Goal: Information Seeking & Learning: Check status

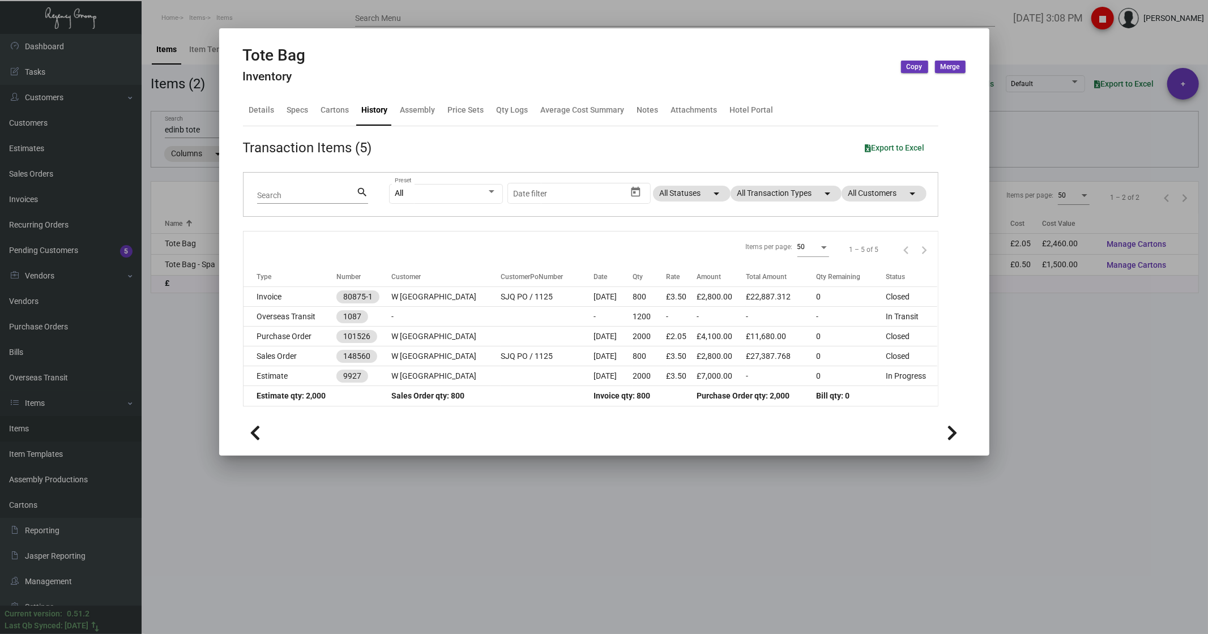
click at [196, 41] on div at bounding box center [604, 317] width 1208 height 634
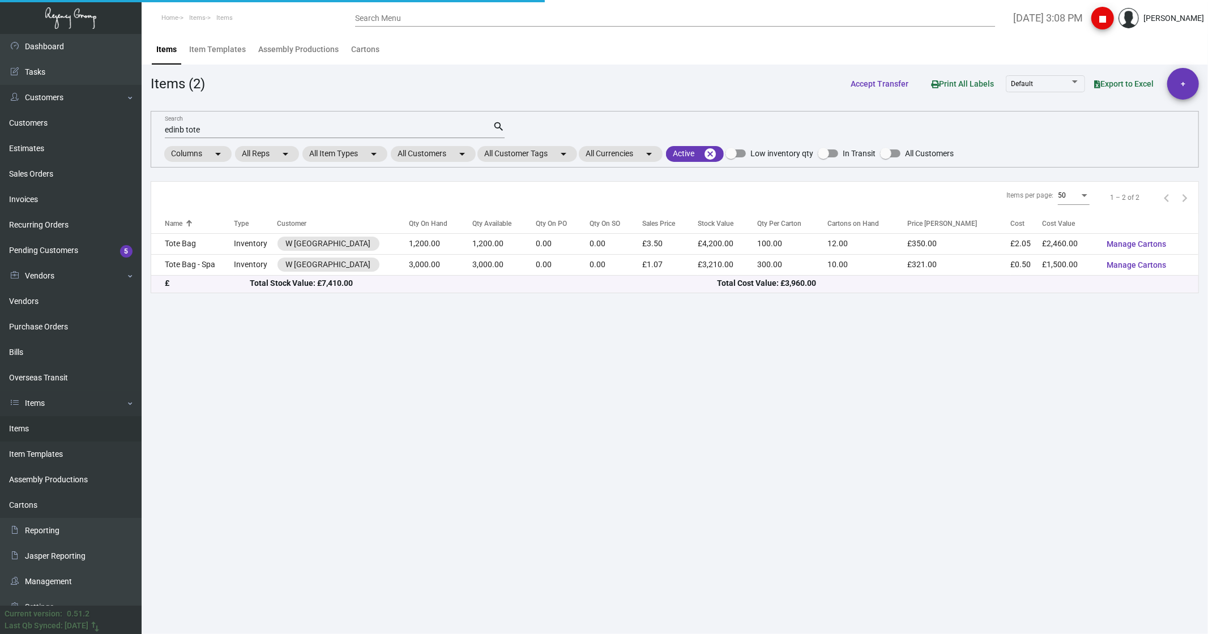
click at [212, 123] on div "edinb tote Search" at bounding box center [329, 130] width 328 height 18
drag, startPoint x: 212, startPoint y: 129, endPoint x: 114, endPoint y: 136, distance: 98.2
click at [114, 136] on div "Dashboard Dashboard Tasks Customers Customers Estimates Sales Orders Invoices R…" at bounding box center [604, 334] width 1208 height 600
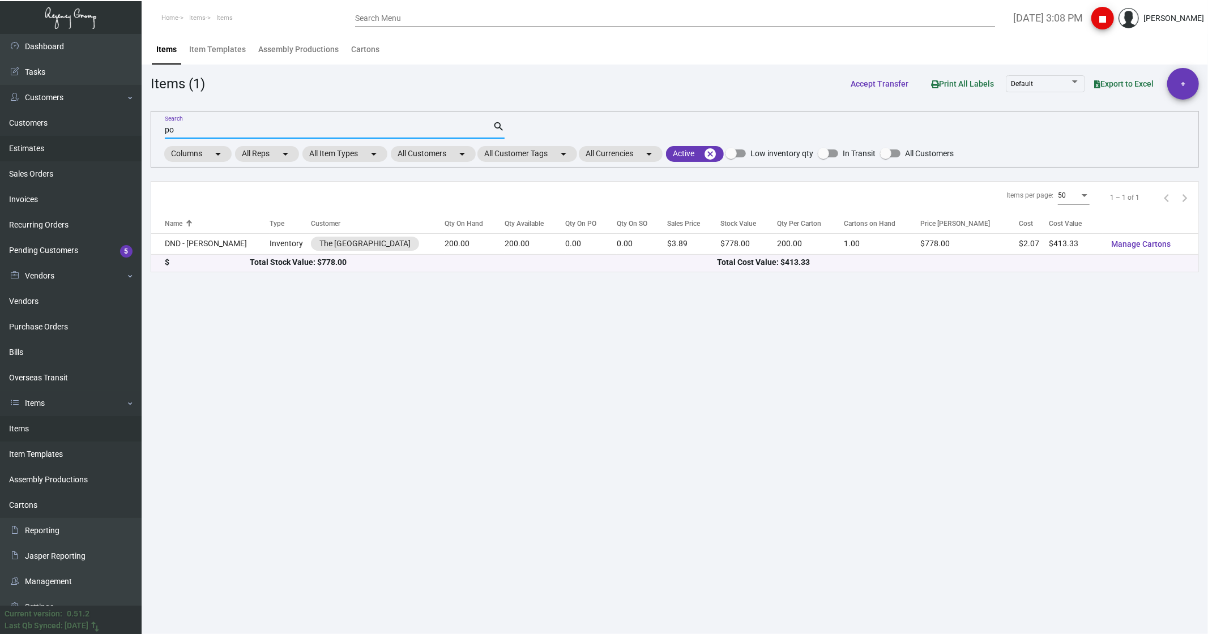
type input "p"
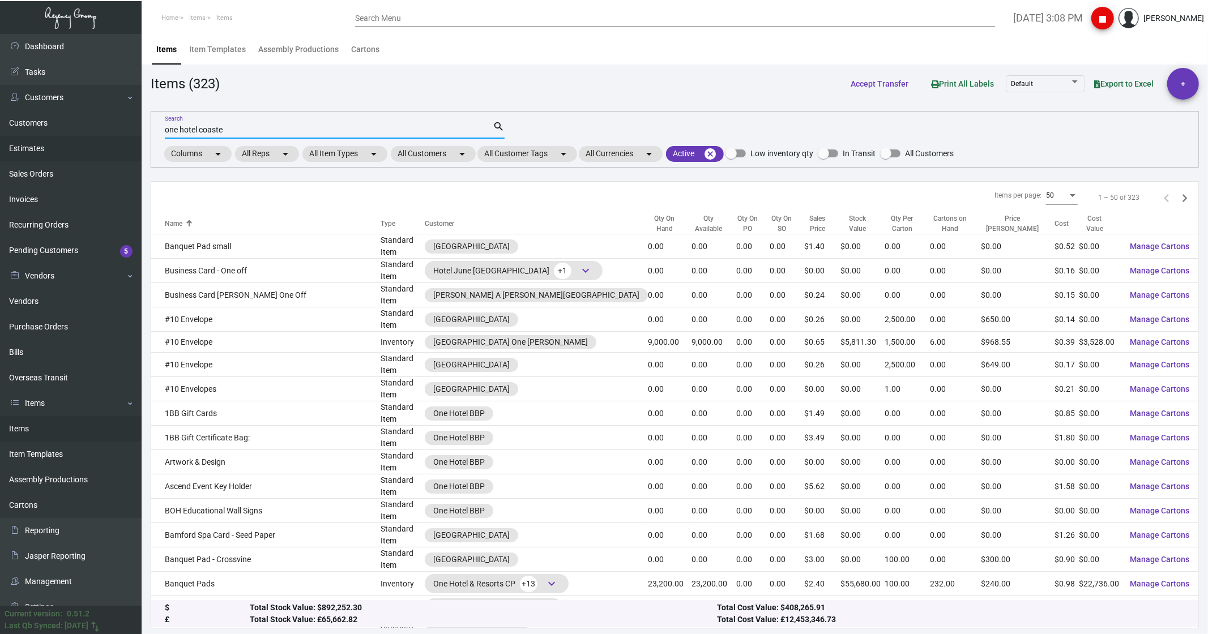
type input "one hotel coaste"
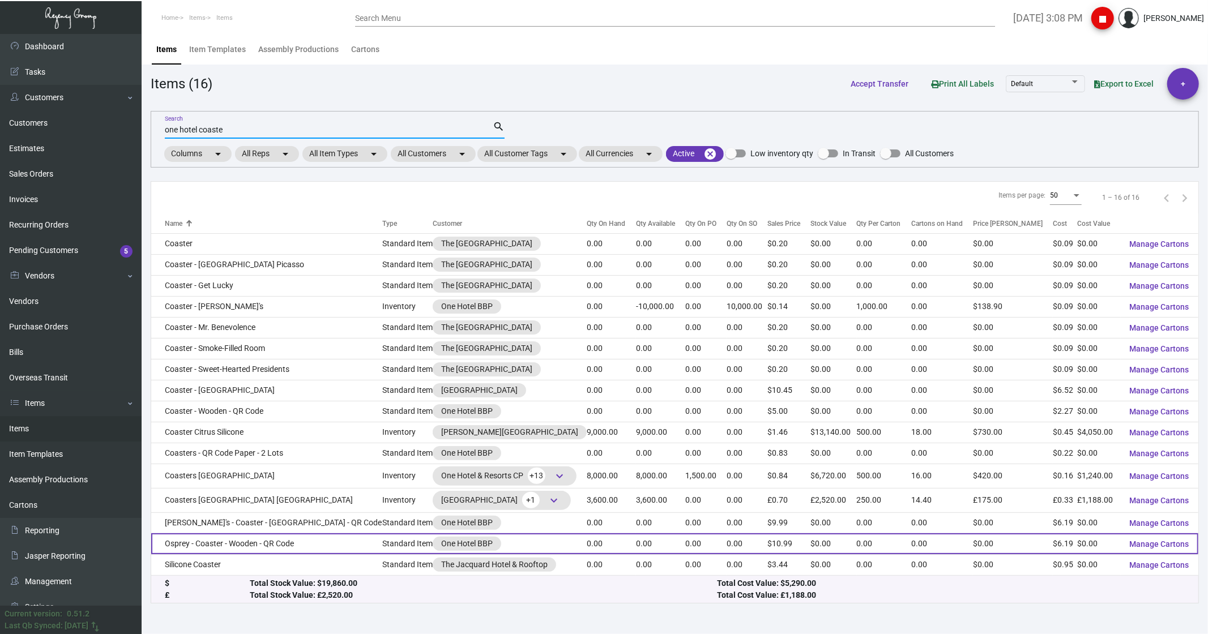
click at [194, 547] on td "Osprey - Coaster - Wooden - QR Code" at bounding box center [266, 543] width 231 height 21
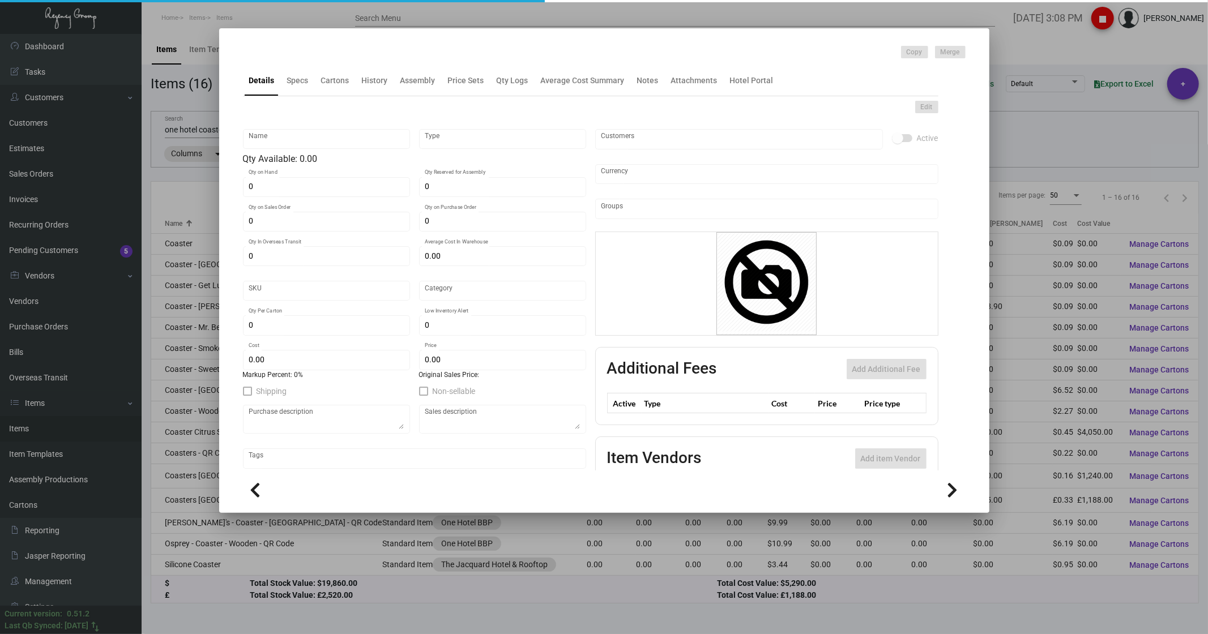
type input "Osprey - Coaster - Wooden - QR Code"
type input "Standard Item"
type input "$ 0.00"
type input "Standard"
type input "$ 6.19"
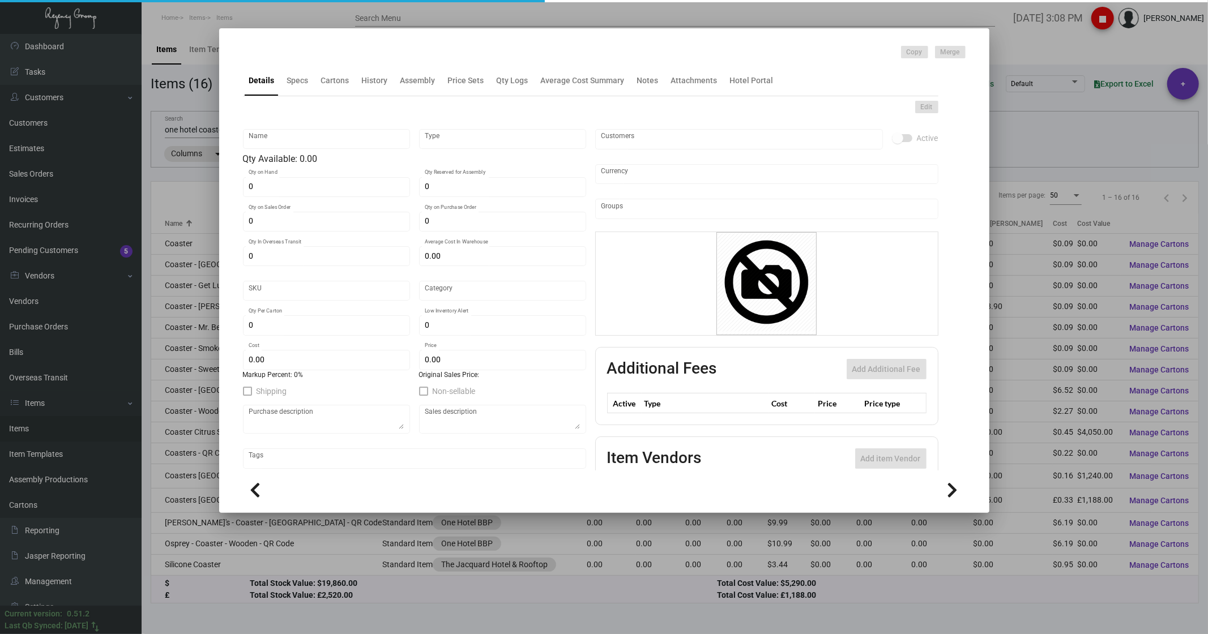
type input "$ 10.99"
checkbox input "true"
type input "United States Dollar $"
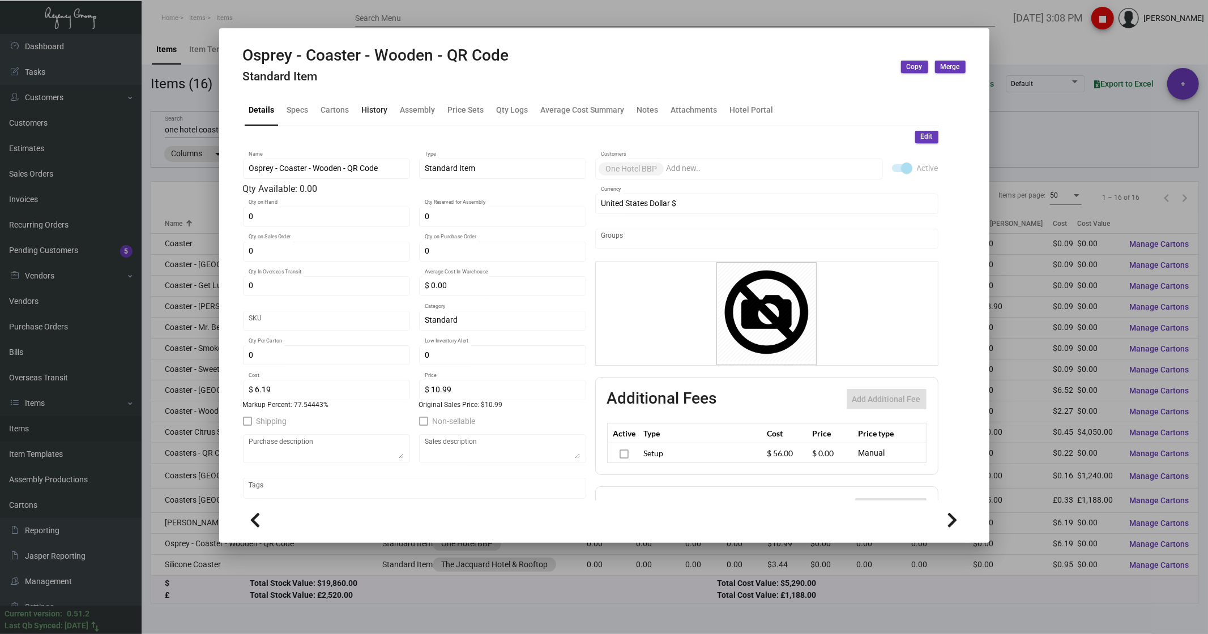
click at [377, 109] on div "History" at bounding box center [375, 110] width 26 height 12
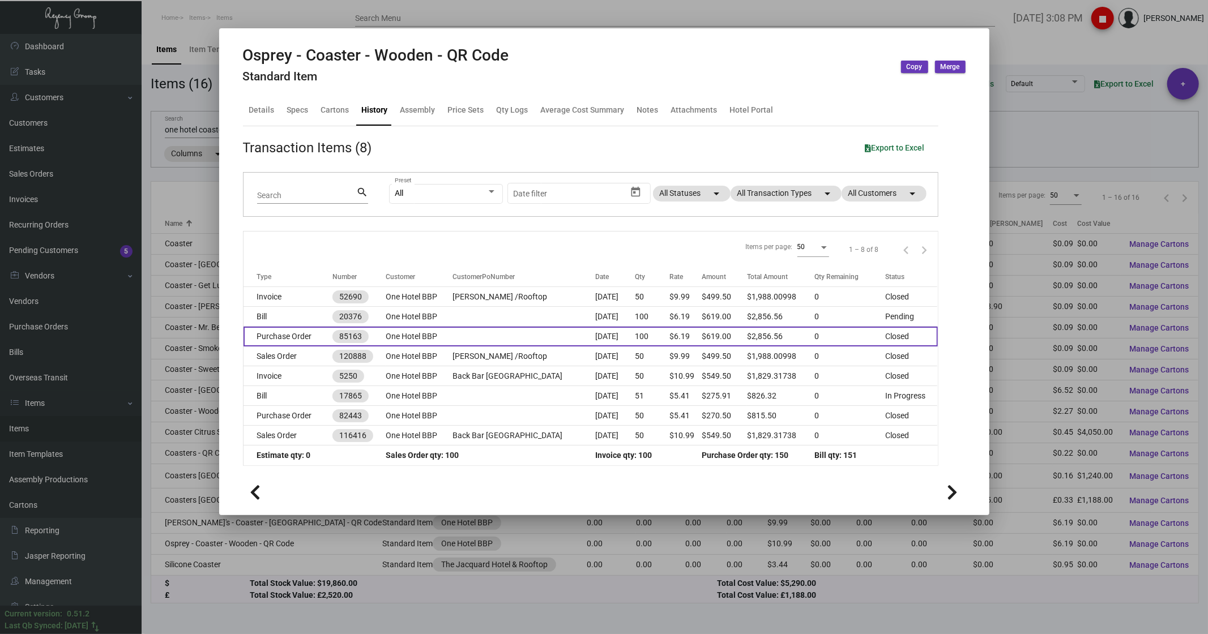
click at [290, 336] on td "Purchase Order" at bounding box center [287, 337] width 89 height 20
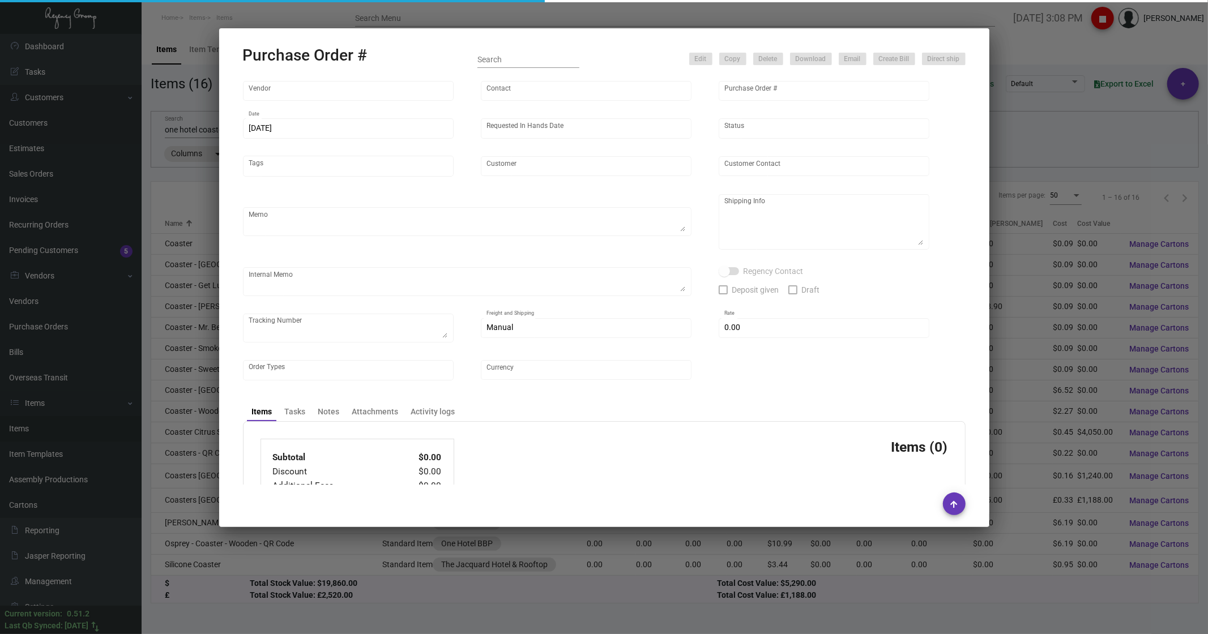
type input "Solid Dimensions"
type input "[PERSON_NAME]"
type input "85163"
type input "[DATE]"
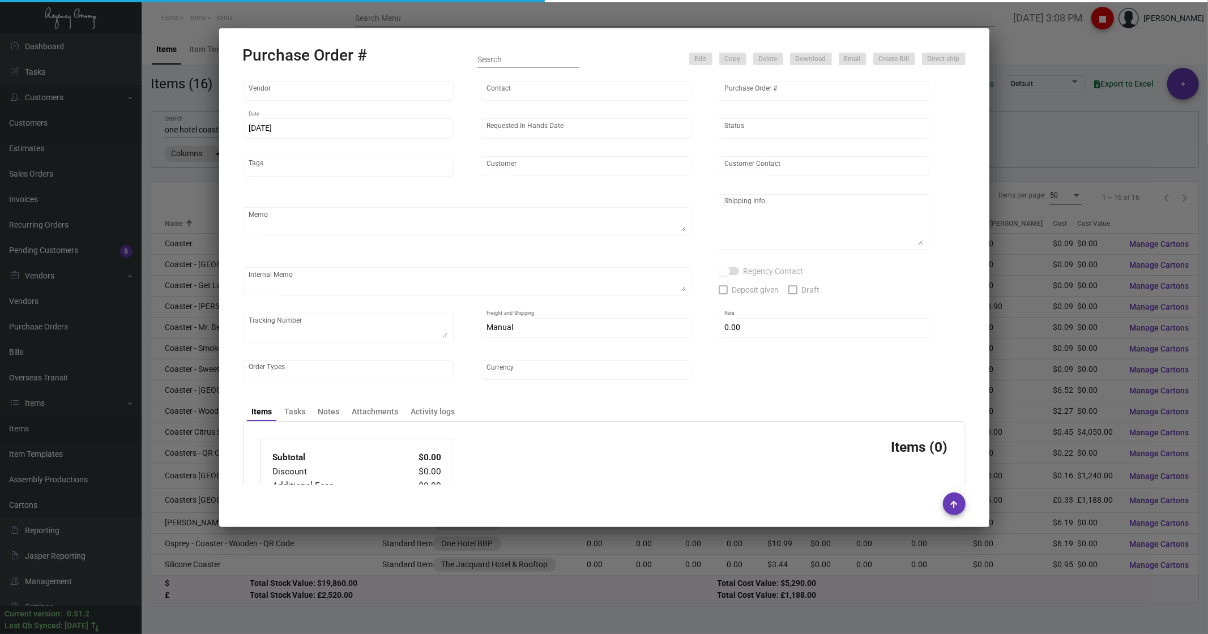
type input "One Hotel BBP"
type input "[PERSON_NAME]"
type textarea "Please test QR codes on coasters before shipping. Blind Ship via UPS Ground Acc…"
type textarea "One Hotel BBP [PERSON_NAME] [STREET_ADDRESS][PERSON_NAME]"
type input "$ 4.00"
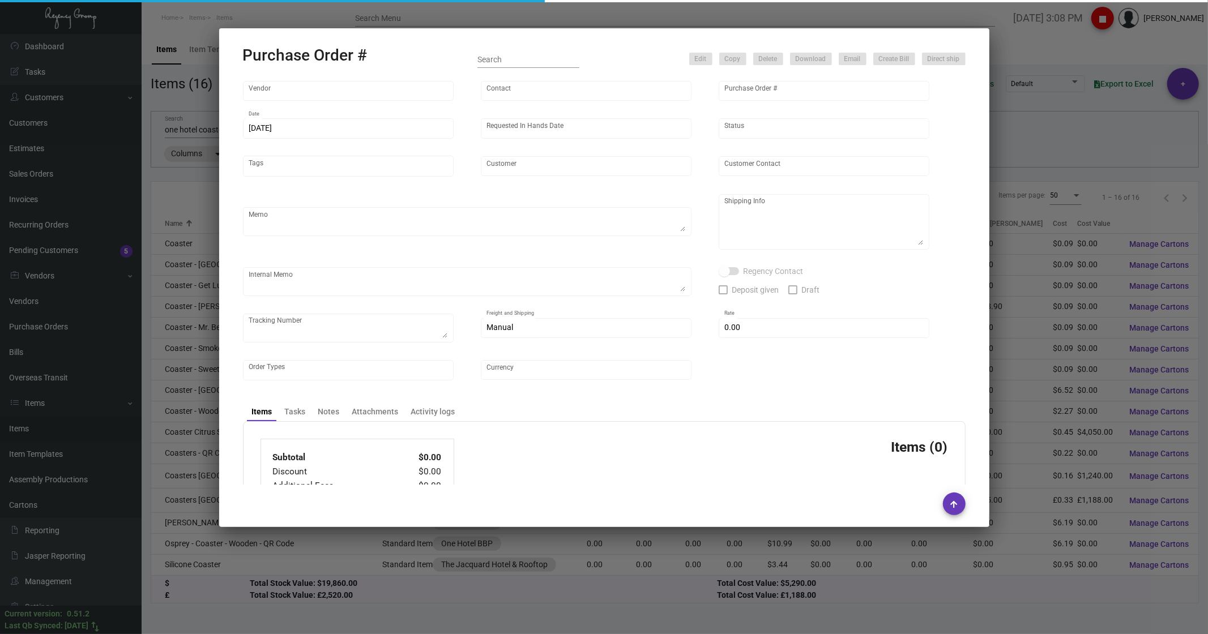
type input "United States Dollar $"
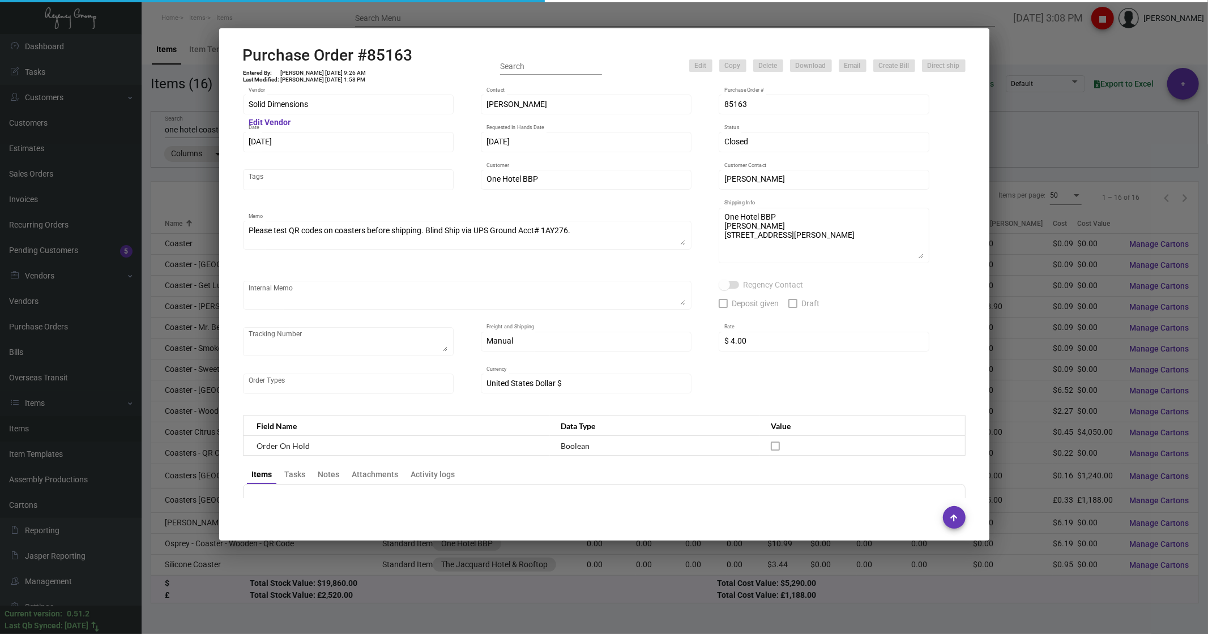
drag, startPoint x: 317, startPoint y: 110, endPoint x: 259, endPoint y: 109, distance: 58.3
click at [245, 106] on div "Solid Dimensions Vendor" at bounding box center [348, 104] width 211 height 22
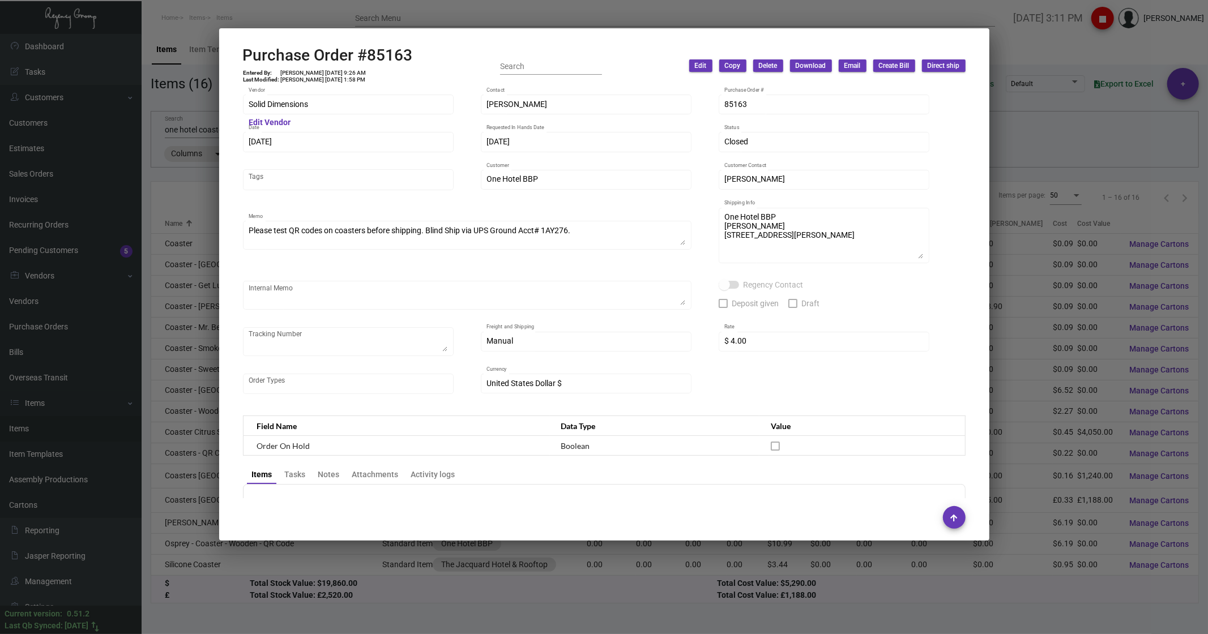
click at [1038, 41] on div at bounding box center [604, 317] width 1208 height 634
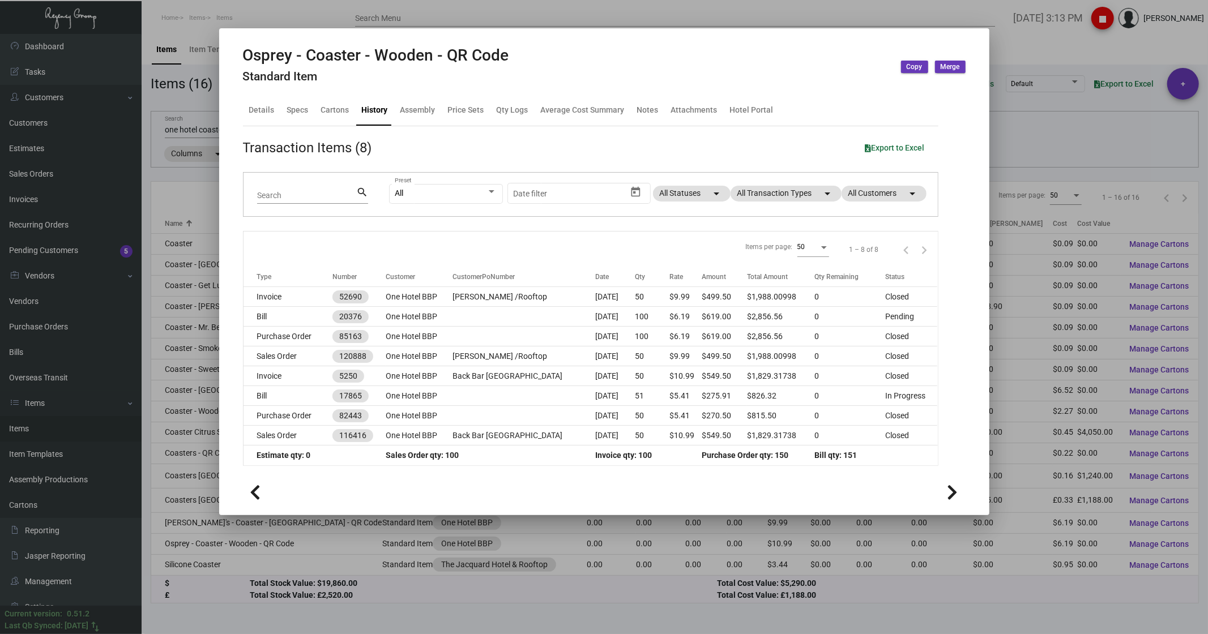
drag, startPoint x: 1090, startPoint y: 63, endPoint x: 1105, endPoint y: 37, distance: 30.2
click at [1090, 63] on div at bounding box center [604, 317] width 1208 height 634
